Goal: Information Seeking & Learning: Learn about a topic

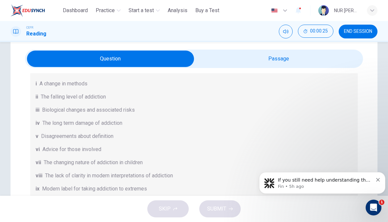
scroll to position [17, 0]
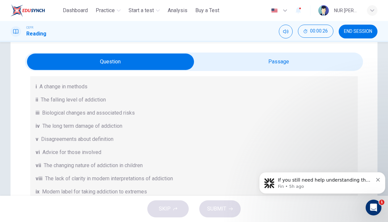
click at [26, 153] on div "Questions 1 - 6 The Reading Passage has seven paragraphs A-G . Choose the corre…" at bounding box center [194, 161] width 338 height 347
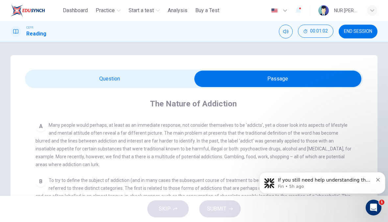
scroll to position [116, 0]
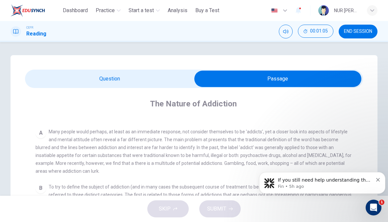
click at [381, 178] on div "If you still need help understanding the scoring for B2+ or any other level, I’…" at bounding box center [322, 183] width 126 height 22
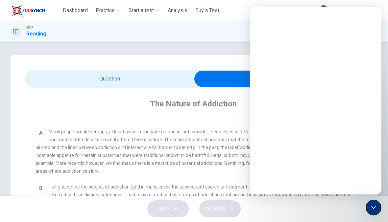
scroll to position [0, 0]
click at [377, 180] on div "Intercom messenger" at bounding box center [316, 111] width 132 height 167
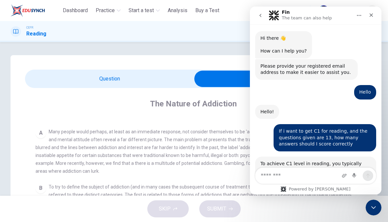
click at [114, 139] on span "Many people would perhaps, at least as an immediate response, not consider them…" at bounding box center [194, 151] width 316 height 45
click at [260, 20] on button "go back" at bounding box center [260, 15] width 12 height 12
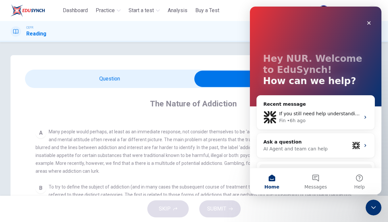
click at [368, 26] on div "Close" at bounding box center [369, 23] width 12 height 12
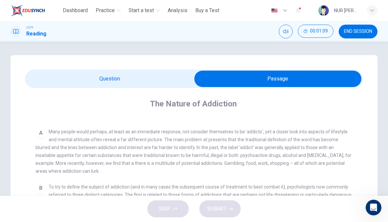
scroll to position [0, 0]
click at [47, 160] on div "A Many people would perhaps, at least as an immediate response, not consider th…" at bounding box center [194, 151] width 317 height 47
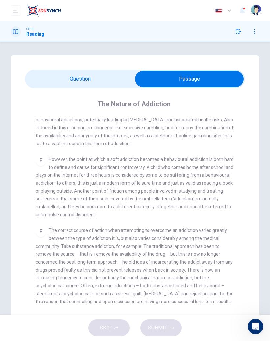
scroll to position [1, 0]
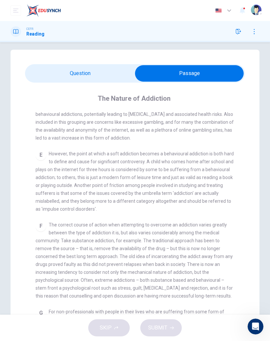
click at [226, 171] on div "E However, the point at which a soft addiction becomes a behavioural addiction …" at bounding box center [135, 181] width 199 height 63
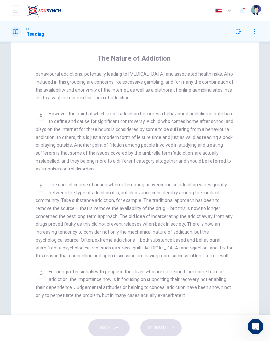
click at [221, 176] on div "CLICK TO ZOOM Click to Zoom A Many people would perhaps, at least as an immedia…" at bounding box center [139, 188] width 207 height 235
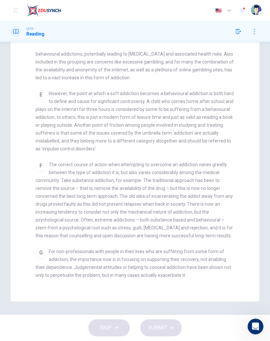
click at [218, 178] on span "The correct course of action when attempting to overcome an addiction varies gr…" at bounding box center [134, 200] width 197 height 76
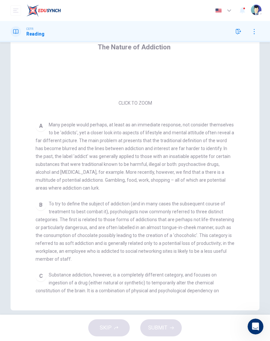
scroll to position [68, 0]
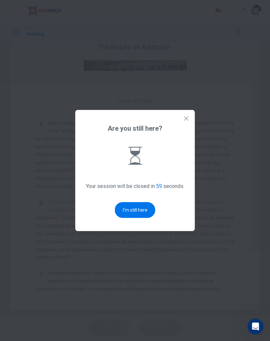
click at [124, 212] on button "I'm still here" at bounding box center [135, 210] width 40 height 16
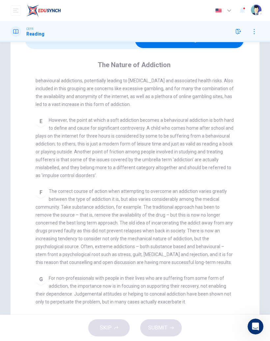
scroll to position [40, 0]
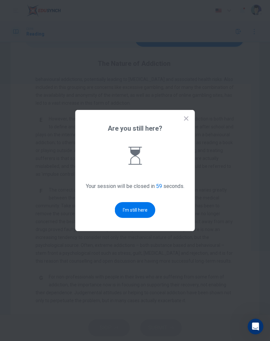
click at [130, 208] on button "I'm still here" at bounding box center [135, 210] width 40 height 16
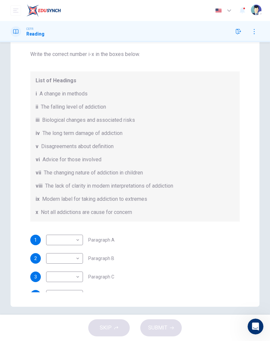
scroll to position [32, 0]
click at [77, 222] on body "This site uses cookies, as explained in our Privacy Policy . If you agree to th…" at bounding box center [135, 170] width 270 height 341
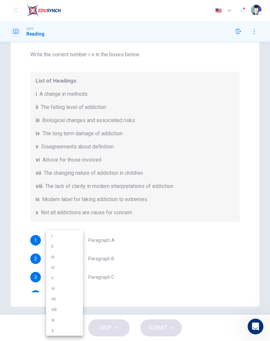
click at [54, 222] on li "viii" at bounding box center [64, 309] width 37 height 11
type input "****"
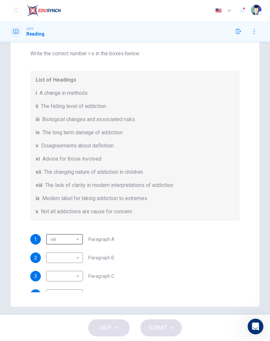
scroll to position [33, 0]
click at [76, 222] on body "This site uses cookies, as explained in our Privacy Policy . If you agree to th…" at bounding box center [135, 170] width 270 height 341
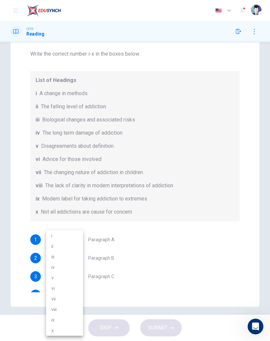
click at [51, 222] on li "ii" at bounding box center [64, 246] width 37 height 11
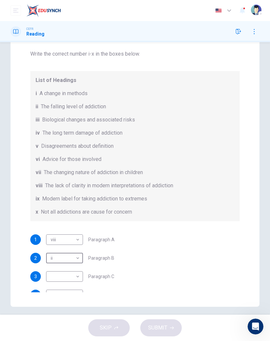
type input "**"
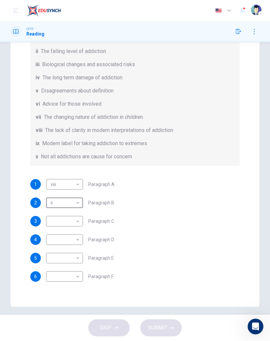
scroll to position [88, 0]
click at [76, 222] on body "This site uses cookies, as explained in our Privacy Policy . If you agree to th…" at bounding box center [135, 170] width 270 height 341
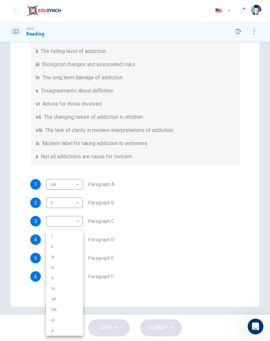
click at [52, 222] on li "vii" at bounding box center [64, 298] width 37 height 11
type input "***"
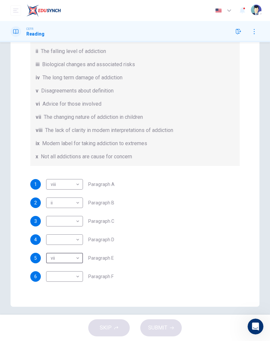
click at [63, 222] on body "This site uses cookies, as explained in our Privacy Policy . If you agree to th…" at bounding box center [135, 170] width 270 height 341
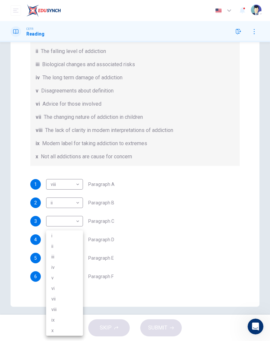
click at [54, 222] on li "vi" at bounding box center [64, 288] width 37 height 11
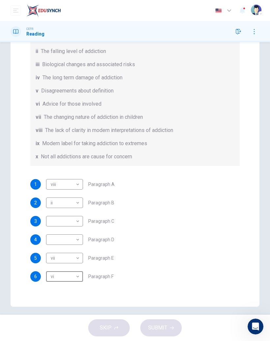
type input "**"
click at [66, 220] on body "This site uses cookies, as explained in our Privacy Policy . If you agree to th…" at bounding box center [135, 170] width 270 height 341
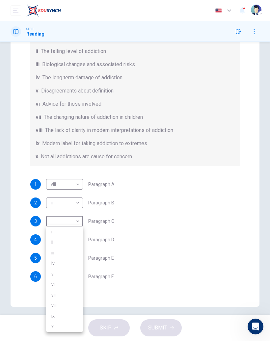
click at [49, 222] on li "iii" at bounding box center [64, 252] width 37 height 11
type input "***"
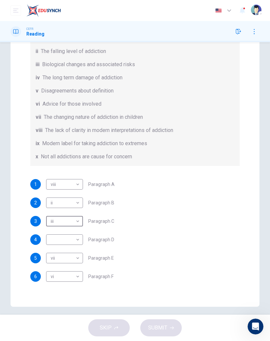
click at [79, 222] on body "This site uses cookies, as explained in our Privacy Policy . If you agree to th…" at bounding box center [135, 170] width 270 height 341
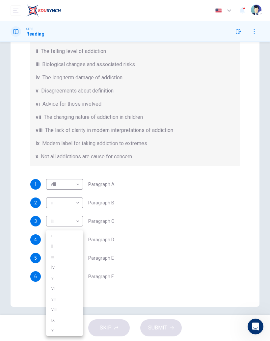
click at [53, 222] on li "iii" at bounding box center [64, 256] width 37 height 11
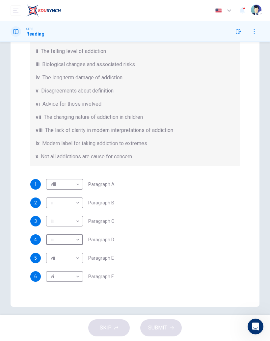
type input "***"
click at [79, 217] on body "This site uses cookies, as explained in our Privacy Policy . If you agree to th…" at bounding box center [135, 170] width 270 height 341
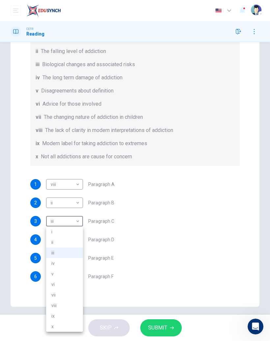
click at [53, 222] on li "ix" at bounding box center [64, 315] width 37 height 11
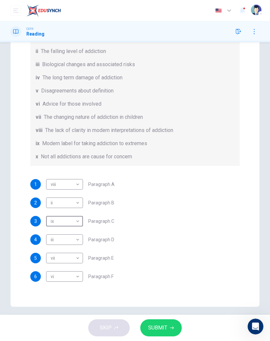
type input "**"
click at [156, 222] on span "SUBMIT" at bounding box center [157, 327] width 19 height 9
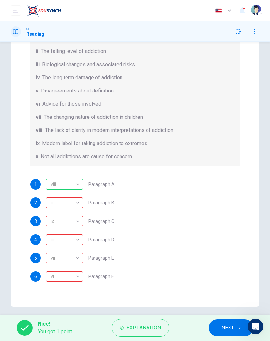
click at [70, 202] on div "ii" at bounding box center [63, 202] width 35 height 19
click at [75, 204] on div "ii" at bounding box center [63, 202] width 35 height 19
click at [77, 206] on div "ii" at bounding box center [63, 202] width 35 height 19
click at [77, 222] on div "ix" at bounding box center [63, 221] width 35 height 19
click at [79, 222] on div "iii" at bounding box center [63, 239] width 35 height 19
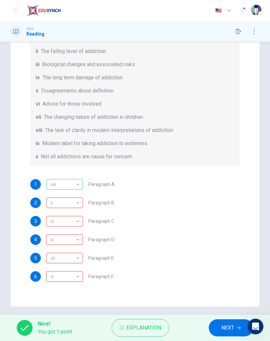
click at [77, 222] on div "vii" at bounding box center [63, 258] width 35 height 19
click at [77, 222] on div "vi" at bounding box center [63, 276] width 35 height 19
click at [126, 222] on button "Explanation" at bounding box center [140, 328] width 58 height 18
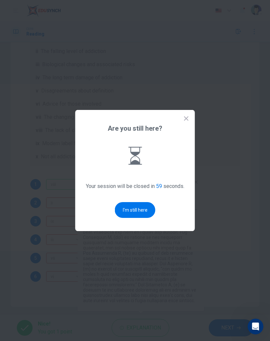
click at [130, 214] on button "I'm still here" at bounding box center [135, 210] width 40 height 16
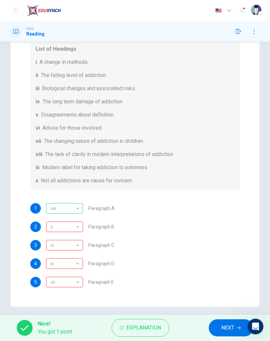
scroll to position [64, 0]
click at [54, 222] on div "ii" at bounding box center [63, 226] width 35 height 19
click at [60, 222] on div "ix" at bounding box center [63, 244] width 35 height 19
click at [59, 222] on div "iii" at bounding box center [63, 263] width 35 height 19
click at [61, 222] on div "ii" at bounding box center [63, 226] width 35 height 19
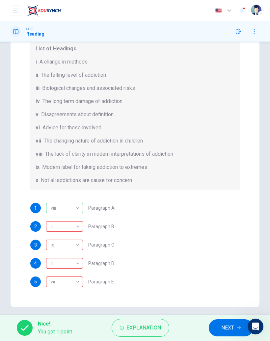
click at [56, 222] on div "iii" at bounding box center [63, 263] width 35 height 19
click at [61, 222] on div "vii" at bounding box center [63, 281] width 35 height 19
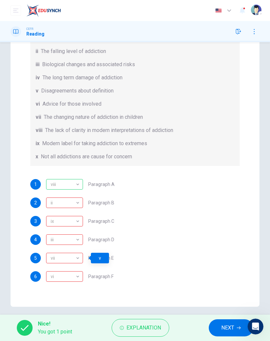
scroll to position [88, 0]
click at [63, 222] on div "vi" at bounding box center [63, 276] width 35 height 19
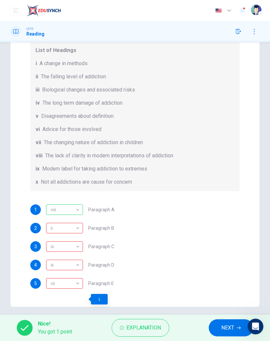
scroll to position [62, 0]
click at [228, 222] on span "NEXT" at bounding box center [227, 327] width 13 height 9
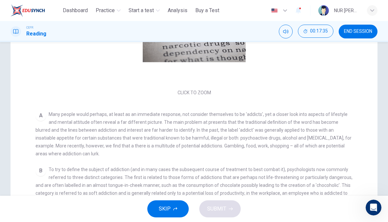
scroll to position [45, 0]
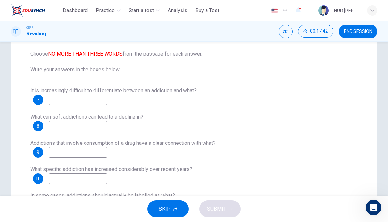
click at [65, 101] on input at bounding box center [78, 100] width 59 height 11
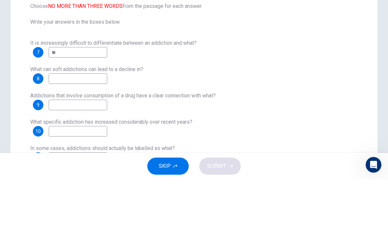
type input "*"
type input "********"
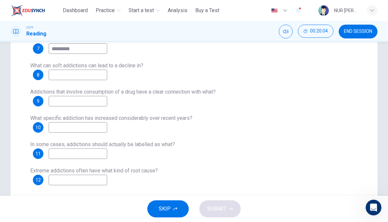
scroll to position [134, 0]
click at [79, 155] on input at bounding box center [78, 154] width 59 height 11
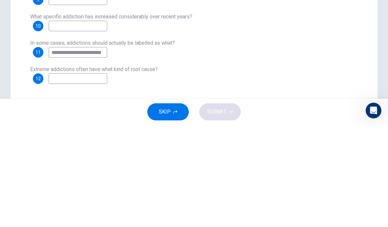
type input "**********"
click at [174, 62] on div "**********" at bounding box center [194, 111] width 328 height 150
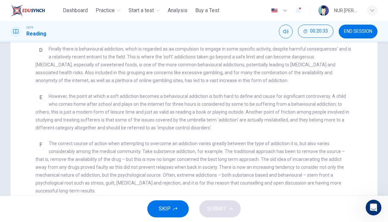
scroll to position [207, 0]
click at [29, 139] on div "The Nature of Addiction CLICK TO ZOOM Click to Zoom A Many people would perhaps…" at bounding box center [194, 91] width 338 height 275
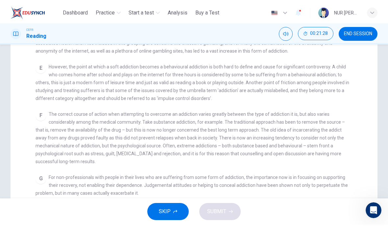
scroll to position [218, 0]
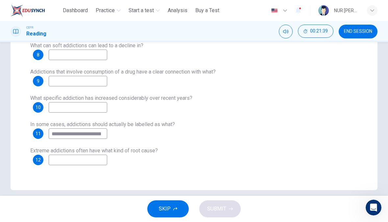
click at [85, 159] on input at bounding box center [78, 160] width 59 height 11
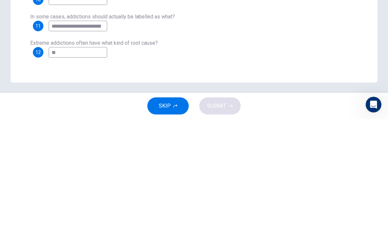
type input "*"
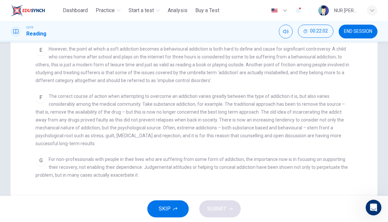
scroll to position [171, 0]
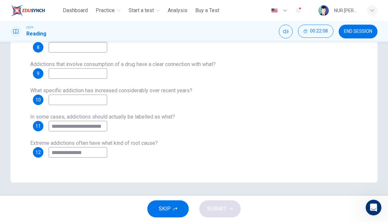
click at [84, 154] on input "**********" at bounding box center [78, 152] width 59 height 11
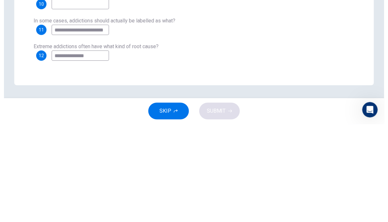
scroll to position [157, 0]
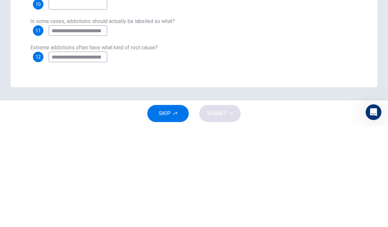
type input "**********"
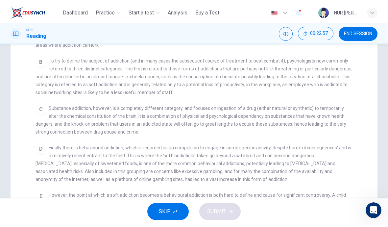
scroll to position [130, 0]
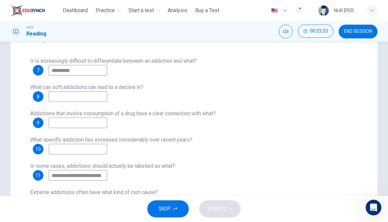
click at [54, 121] on input at bounding box center [78, 123] width 59 height 11
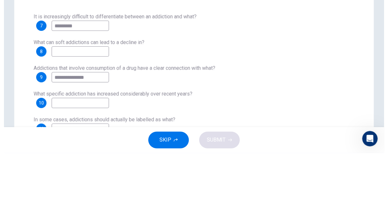
scroll to position [118, 0]
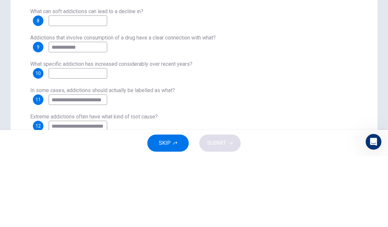
type input "**********"
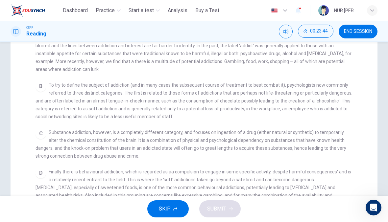
scroll to position [82, 0]
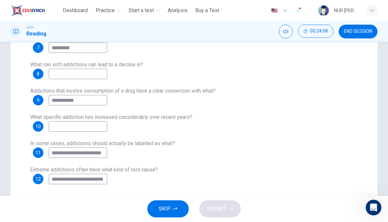
click at [66, 79] on input at bounding box center [78, 74] width 59 height 11
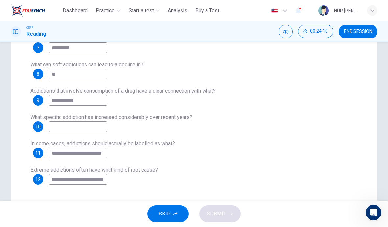
type input "*"
type input "**********"
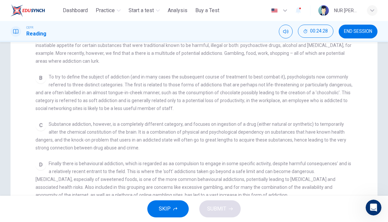
scroll to position [92, 0]
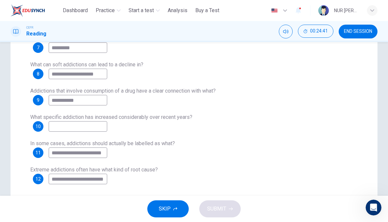
click at [63, 130] on input at bounding box center [78, 126] width 59 height 11
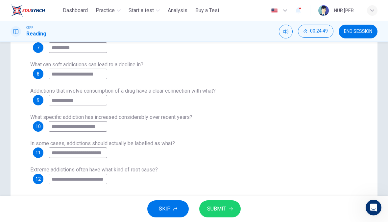
type input "**********"
click at [230, 208] on icon "button" at bounding box center [231, 209] width 4 height 4
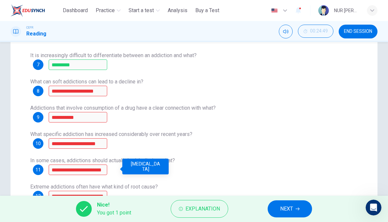
scroll to position [113, 0]
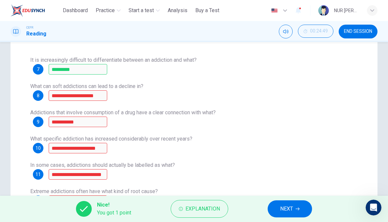
click at [172, 206] on button "Explanation" at bounding box center [200, 209] width 58 height 18
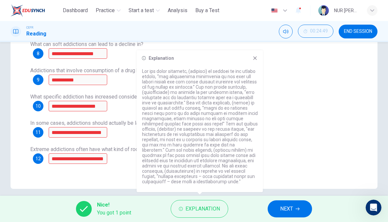
scroll to position [157, 0]
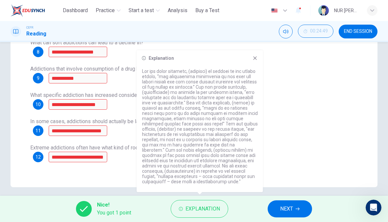
click at [282, 211] on span "NEXT" at bounding box center [286, 209] width 13 height 9
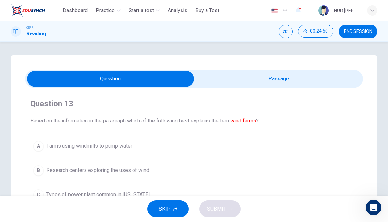
click at [357, 37] on button "END SESSION" at bounding box center [358, 32] width 39 height 14
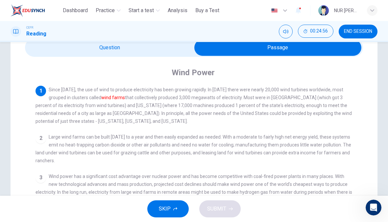
scroll to position [31, 0]
click at [347, 30] on span "END SESSION" at bounding box center [358, 31] width 28 height 5
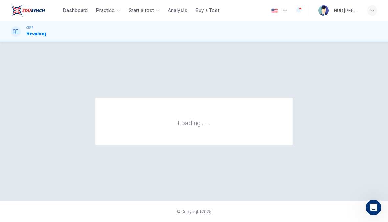
scroll to position [0, 0]
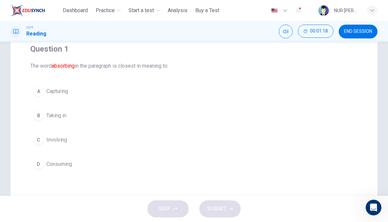
scroll to position [54, 0]
click at [57, 113] on span "Taking in" at bounding box center [56, 117] width 20 height 8
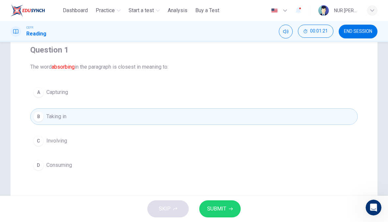
click at [231, 211] on icon "button" at bounding box center [231, 209] width 4 height 4
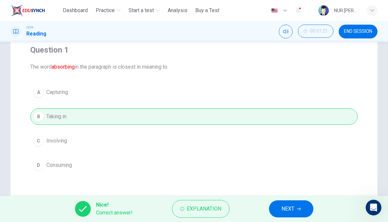
click at [301, 208] on button "NEXT" at bounding box center [291, 209] width 44 height 17
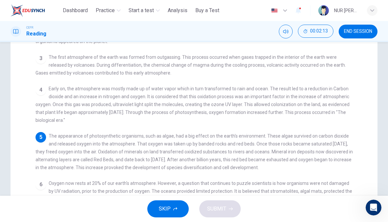
scroll to position [104, 0]
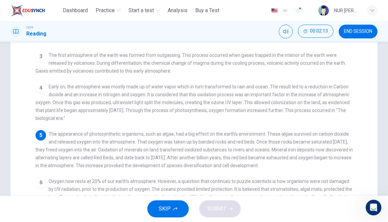
click at [351, 126] on div "1 The earth's atmosphere is a layer of gases surrounding our planet and retaine…" at bounding box center [199, 130] width 326 height 235
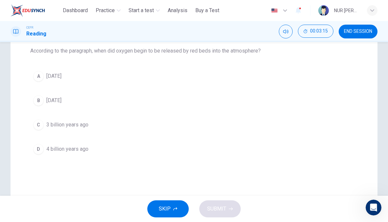
scroll to position [69, 0]
click at [312, 126] on button "C 3 billion years ago" at bounding box center [194, 125] width 328 height 16
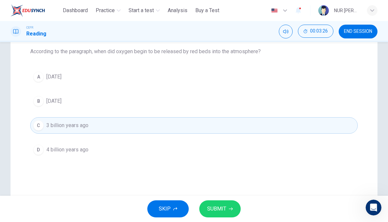
click at [233, 210] on button "SUBMIT" at bounding box center [219, 209] width 41 height 17
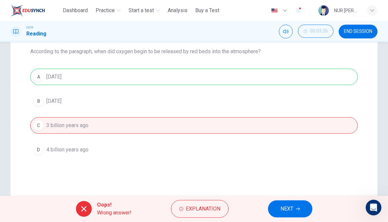
click at [219, 212] on span "Explanation" at bounding box center [203, 209] width 35 height 9
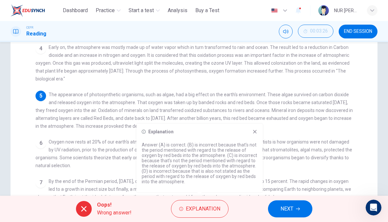
scroll to position [32, 0]
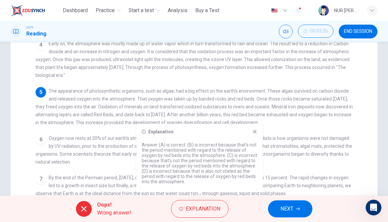
click at [254, 134] on icon at bounding box center [254, 131] width 5 height 5
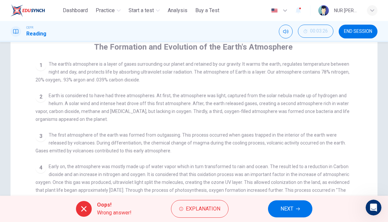
scroll to position [56, 0]
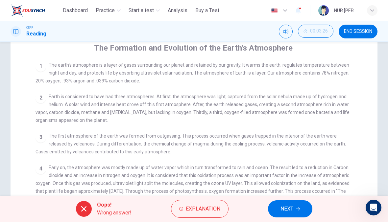
click at [286, 210] on span "NEXT" at bounding box center [286, 209] width 13 height 9
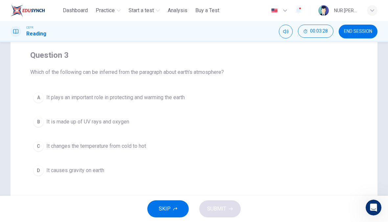
scroll to position [45, 0]
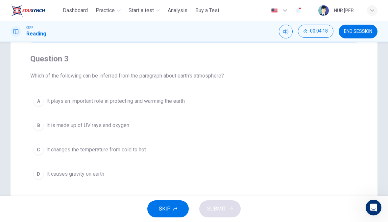
click at [315, 100] on button "A It plays an important role in protecting and warming the earth" at bounding box center [194, 101] width 328 height 16
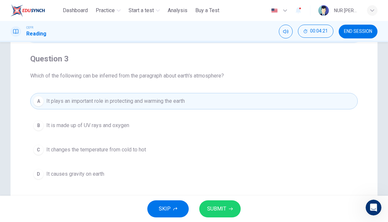
click at [229, 215] on button "SUBMIT" at bounding box center [219, 209] width 41 height 17
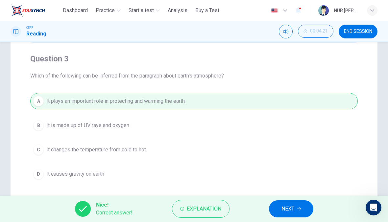
click at [226, 209] on button "Explanation" at bounding box center [201, 209] width 58 height 18
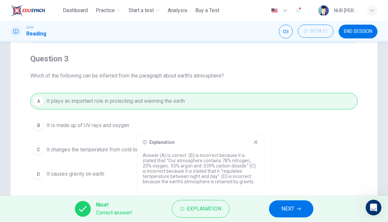
click at [254, 144] on icon at bounding box center [255, 142] width 5 height 5
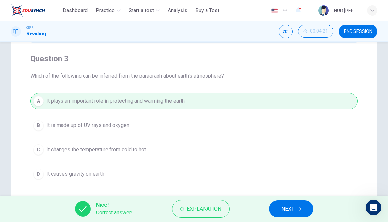
click at [293, 207] on span "NEXT" at bounding box center [287, 209] width 13 height 9
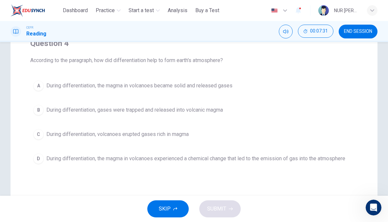
scroll to position [54, 0]
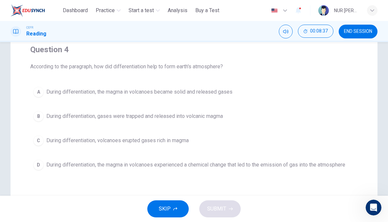
click at [234, 168] on span "During differentiation, the magma in volcanoes experienced a chemical change th…" at bounding box center [195, 165] width 299 height 8
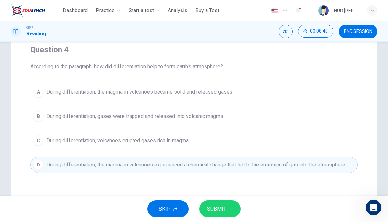
click at [227, 214] on button "SUBMIT" at bounding box center [219, 209] width 41 height 17
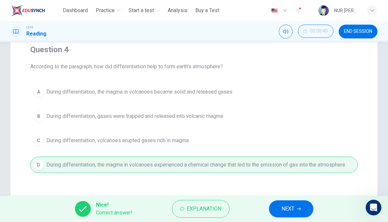
click at [203, 214] on button "Explanation" at bounding box center [201, 209] width 58 height 18
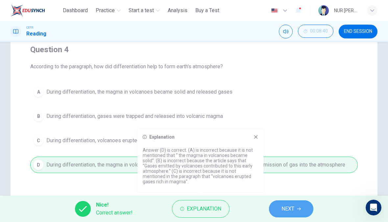
click at [290, 217] on button "NEXT" at bounding box center [291, 209] width 44 height 17
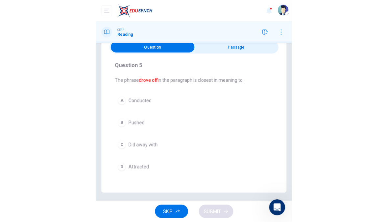
scroll to position [18, 0]
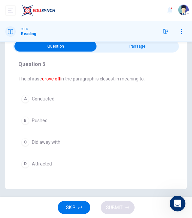
click at [35, 120] on span "Pushed" at bounding box center [40, 120] width 16 height 5
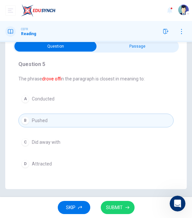
click at [117, 202] on button "SUBMIT" at bounding box center [118, 207] width 34 height 13
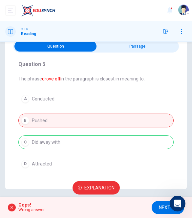
click at [85, 188] on span "Explanation" at bounding box center [100, 188] width 30 height 8
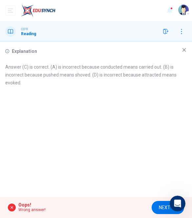
click at [182, 52] on icon at bounding box center [184, 49] width 5 height 5
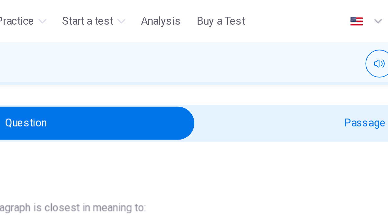
scroll to position [36, 0]
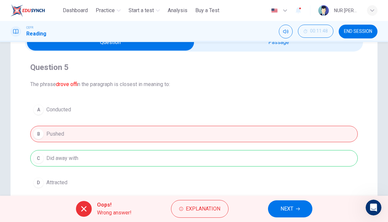
click at [210, 215] on button "Explanation" at bounding box center [200, 209] width 58 height 18
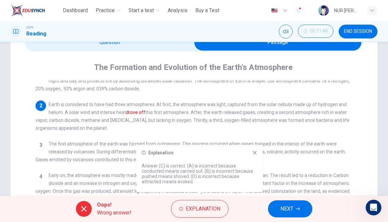
click at [295, 214] on button "NEXT" at bounding box center [290, 209] width 44 height 17
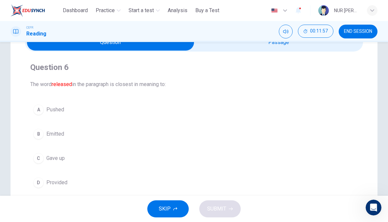
click at [283, 135] on button "B Emitted" at bounding box center [194, 134] width 328 height 16
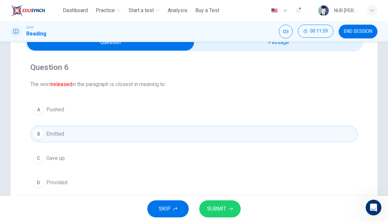
click at [225, 201] on button "SUBMIT" at bounding box center [219, 209] width 41 height 17
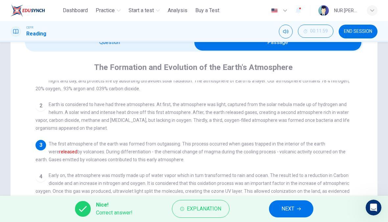
click at [299, 206] on button "NEXT" at bounding box center [291, 209] width 44 height 17
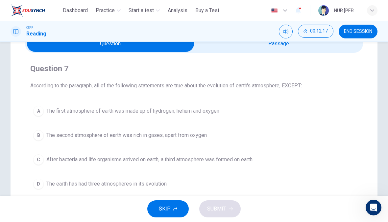
scroll to position [32, 0]
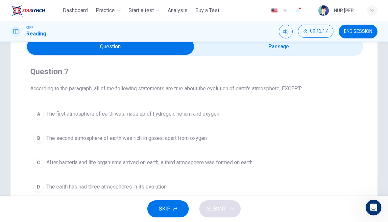
click at [315, 117] on button "A The first atmosphere of earth was made up of hydrogen, helium and oxygen" at bounding box center [194, 114] width 328 height 16
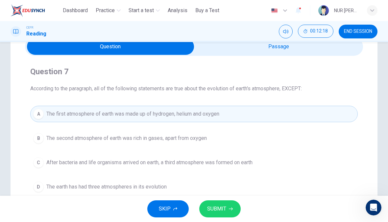
click at [227, 213] on button "SUBMIT" at bounding box center [219, 209] width 41 height 17
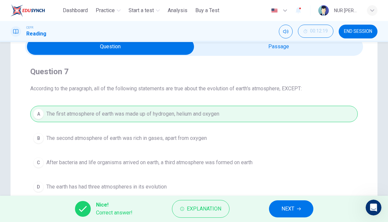
click at [298, 210] on icon "button" at bounding box center [299, 209] width 4 height 4
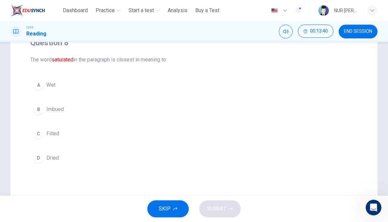
scroll to position [65, 0]
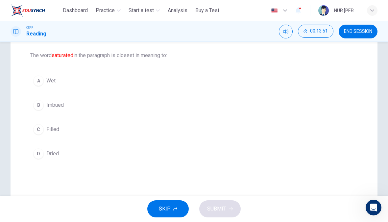
click at [137, 118] on div "A Wet B Imbued C Filled D Dried" at bounding box center [194, 117] width 328 height 89
click at [72, 103] on button "B Imbued" at bounding box center [194, 105] width 328 height 16
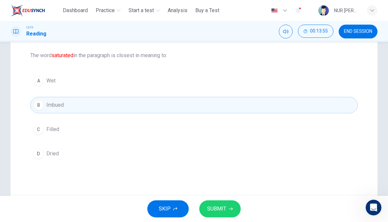
click at [214, 201] on button "SUBMIT" at bounding box center [219, 209] width 41 height 17
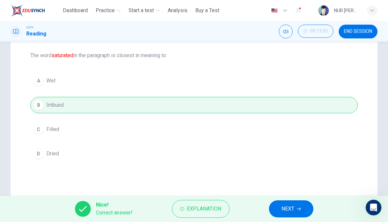
click at [187, 209] on span "Explanation" at bounding box center [204, 209] width 35 height 9
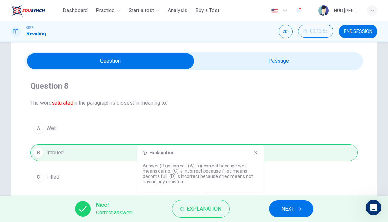
scroll to position [18, 0]
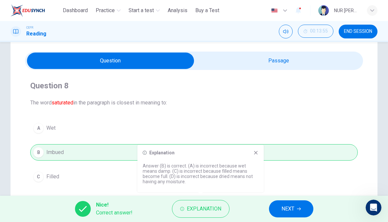
click at [294, 214] on button "NEXT" at bounding box center [291, 209] width 44 height 17
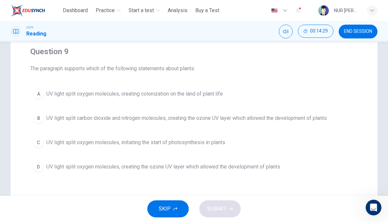
scroll to position [52, 0]
click at [312, 169] on button "D UV light split oxygen molecules, creating the ozone UV layer which allowed th…" at bounding box center [194, 167] width 328 height 16
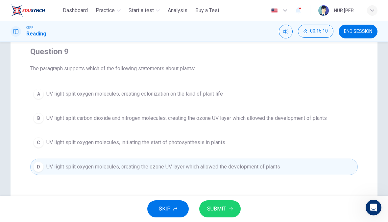
click at [227, 217] on button "SUBMIT" at bounding box center [219, 209] width 41 height 17
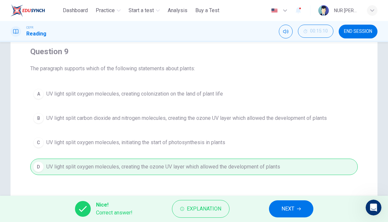
click at [303, 209] on button "NEXT" at bounding box center [291, 209] width 44 height 17
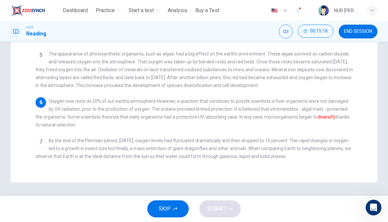
click at [340, 159] on div "7 By the end of the Permian period, [DATE], oxygen levels had fluctuated dramat…" at bounding box center [194, 149] width 317 height 24
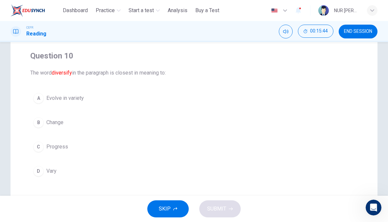
scroll to position [48, 0]
click at [323, 104] on button "A Evolve in variety" at bounding box center [194, 98] width 328 height 16
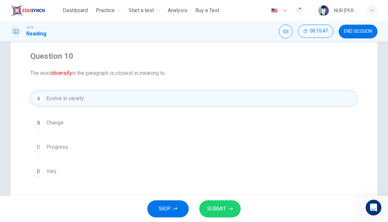
click at [231, 210] on icon "button" at bounding box center [231, 209] width 4 height 4
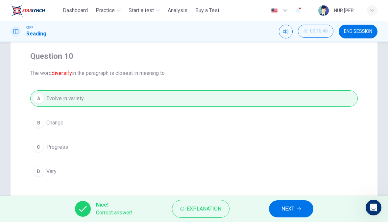
click at [193, 212] on span "Explanation" at bounding box center [204, 209] width 35 height 9
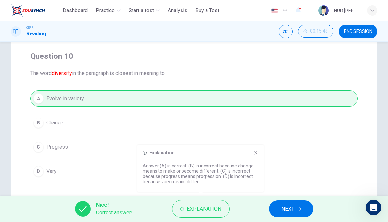
click at [284, 212] on span "NEXT" at bounding box center [287, 209] width 13 height 9
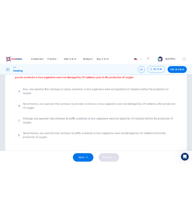
scroll to position [86, 0]
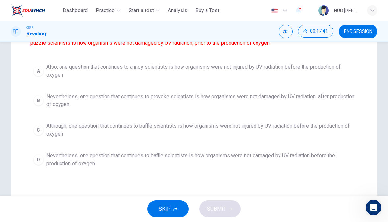
click at [117, 170] on button "D Nevertheless, one question that continues to baffle scientists is how organis…" at bounding box center [194, 160] width 328 height 22
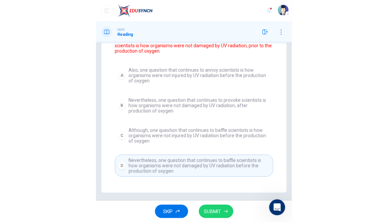
scroll to position [50, 0]
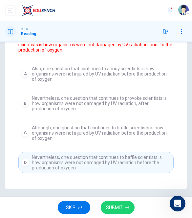
click at [118, 207] on span "SUBMIT" at bounding box center [114, 208] width 17 height 8
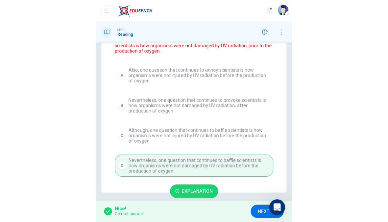
scroll to position [0, 0]
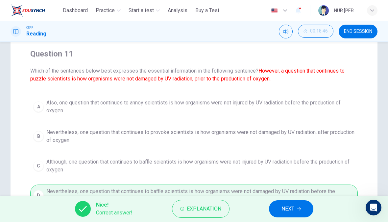
click at [288, 211] on span "NEXT" at bounding box center [287, 209] width 13 height 9
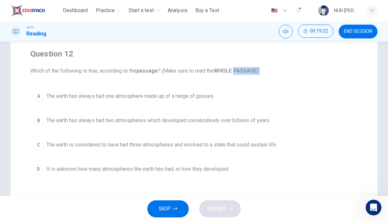
click at [187, 133] on div "A The earth has always had one atmosphere made up of a range of gasses B The ea…" at bounding box center [194, 132] width 328 height 89
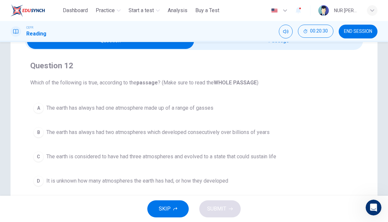
scroll to position [38, 0]
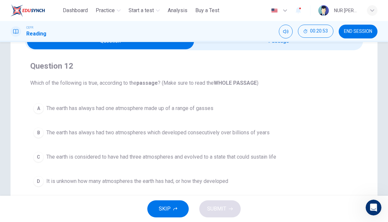
click at [54, 135] on span "The earth has always had two atmospheres which developed consecutively over bil…" at bounding box center [157, 133] width 223 height 8
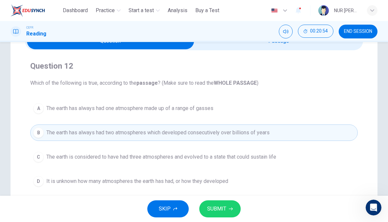
click at [222, 212] on span "SUBMIT" at bounding box center [216, 209] width 19 height 9
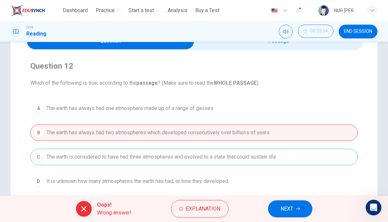
click at [199, 201] on button "Explanation" at bounding box center [200, 209] width 58 height 18
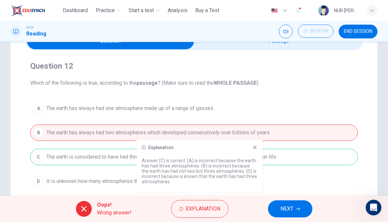
click at [285, 211] on span "NEXT" at bounding box center [286, 209] width 13 height 9
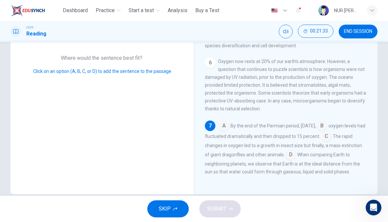
scroll to position [103, 0]
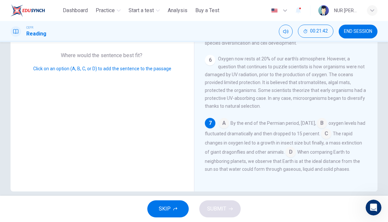
click at [296, 150] on input at bounding box center [290, 153] width 11 height 11
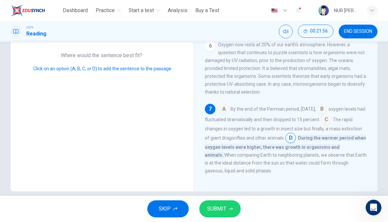
click at [321, 126] on input at bounding box center [326, 120] width 11 height 11
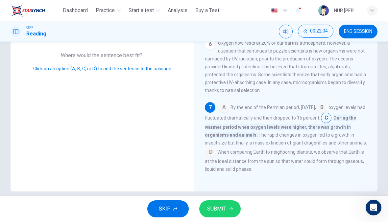
scroll to position [291, 0]
click at [210, 207] on span "SUBMIT" at bounding box center [216, 209] width 19 height 9
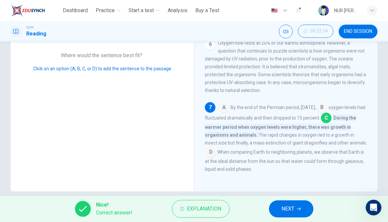
click at [281, 208] on span "NEXT" at bounding box center [287, 209] width 13 height 9
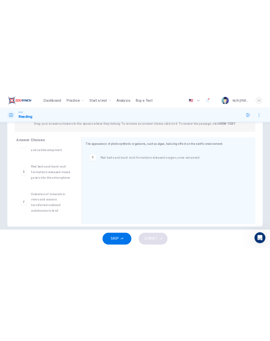
scroll to position [0, 0]
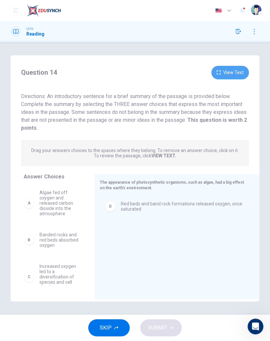
click at [240, 74] on button "View Text" at bounding box center [229, 72] width 37 height 13
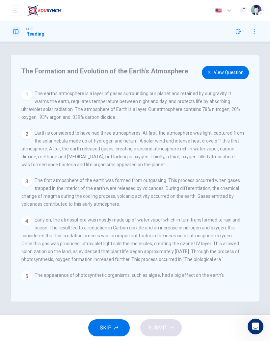
scroll to position [-2, 0]
click at [231, 76] on button "View Question" at bounding box center [225, 72] width 47 height 13
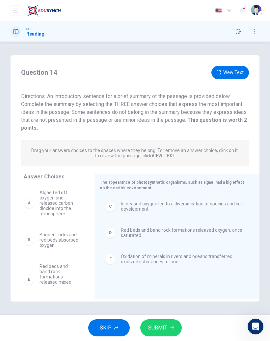
scroll to position [0, 0]
click at [161, 222] on span "SUBMIT" at bounding box center [157, 327] width 19 height 9
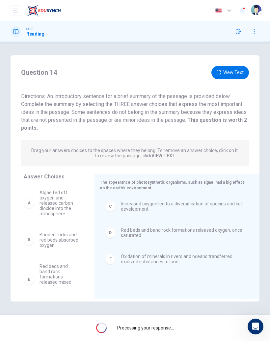
click at [61, 222] on span "Banded rocks and red beds absorbed oxygen" at bounding box center [58, 240] width 39 height 16
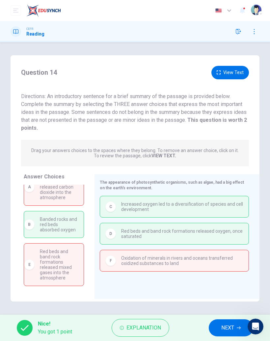
scroll to position [16, 0]
click at [144, 222] on span "Explanation" at bounding box center [143, 327] width 35 height 9
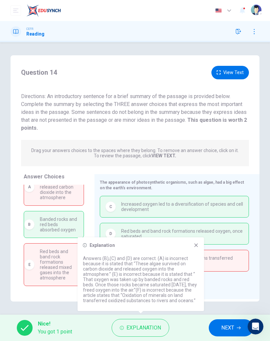
click at [194, 222] on icon at bounding box center [195, 244] width 5 height 5
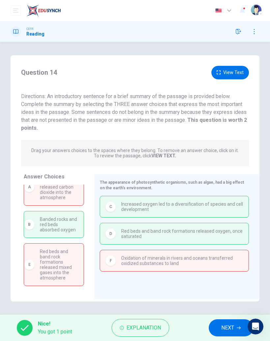
click at [148, 222] on span "Explanation" at bounding box center [143, 327] width 35 height 9
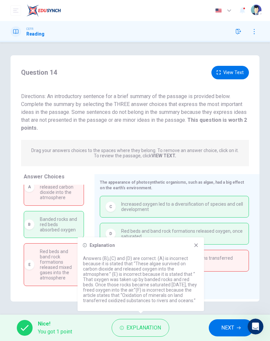
click at [194, 222] on div "Explanation Answers (B),(C) and (D) are correct. (A) is incorrect because it is…" at bounding box center [141, 274] width 126 height 74
click at [197, 222] on icon at bounding box center [195, 244] width 5 height 5
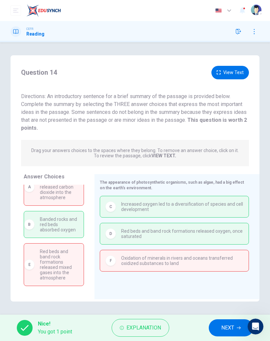
click at [164, 222] on button "Explanation" at bounding box center [140, 328] width 58 height 18
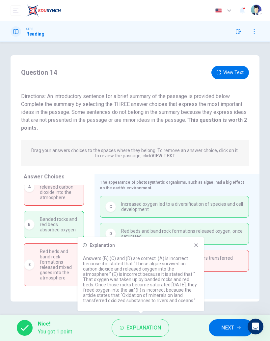
click at [195, 222] on icon at bounding box center [195, 244] width 5 height 5
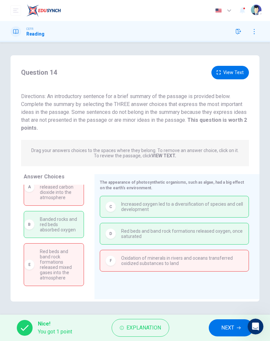
click at [228, 222] on span "NEXT" at bounding box center [227, 327] width 13 height 9
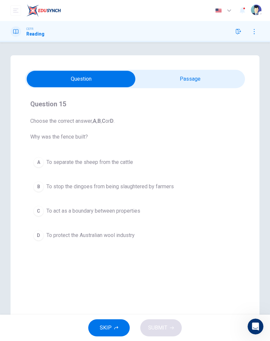
click at [253, 35] on button "button" at bounding box center [254, 31] width 11 height 11
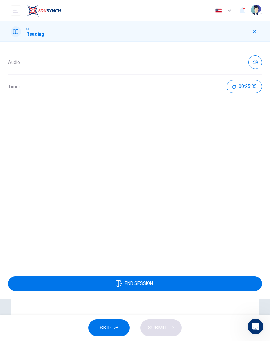
click at [197, 222] on button "END SESSION" at bounding box center [135, 283] width 254 height 14
